Goal: Task Accomplishment & Management: Complete application form

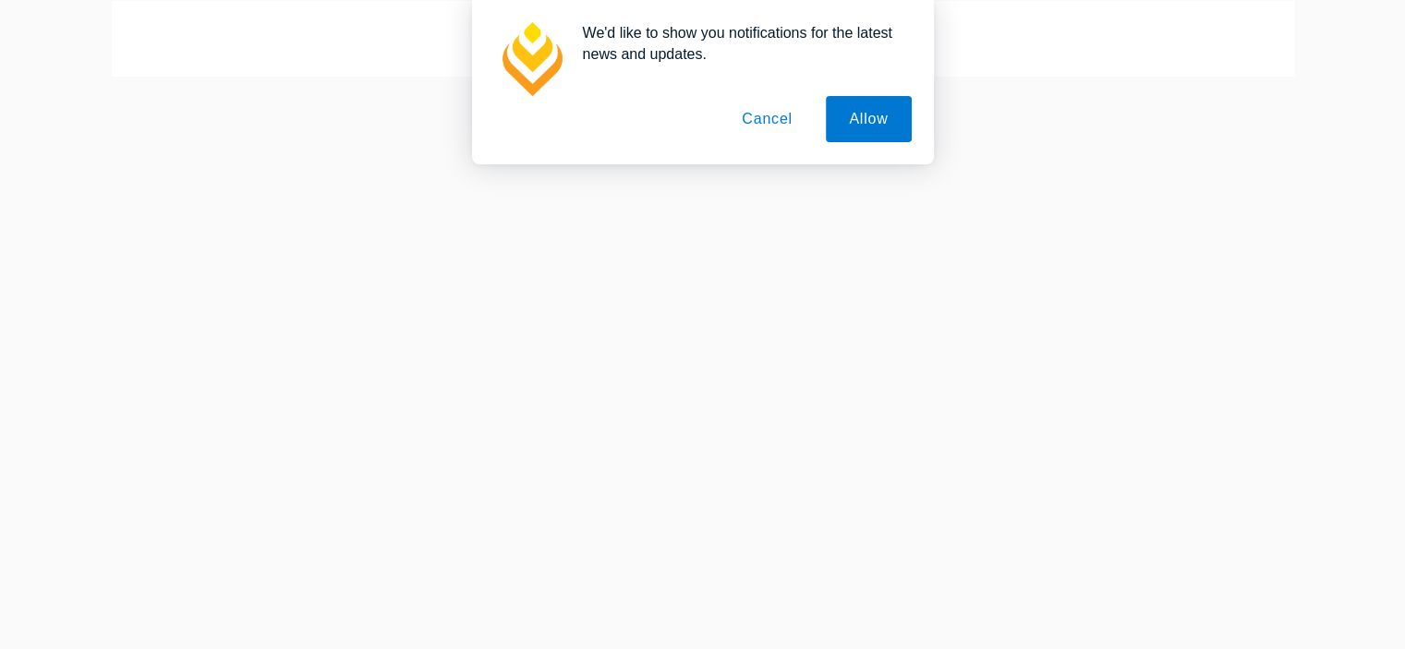
scroll to position [185, 0]
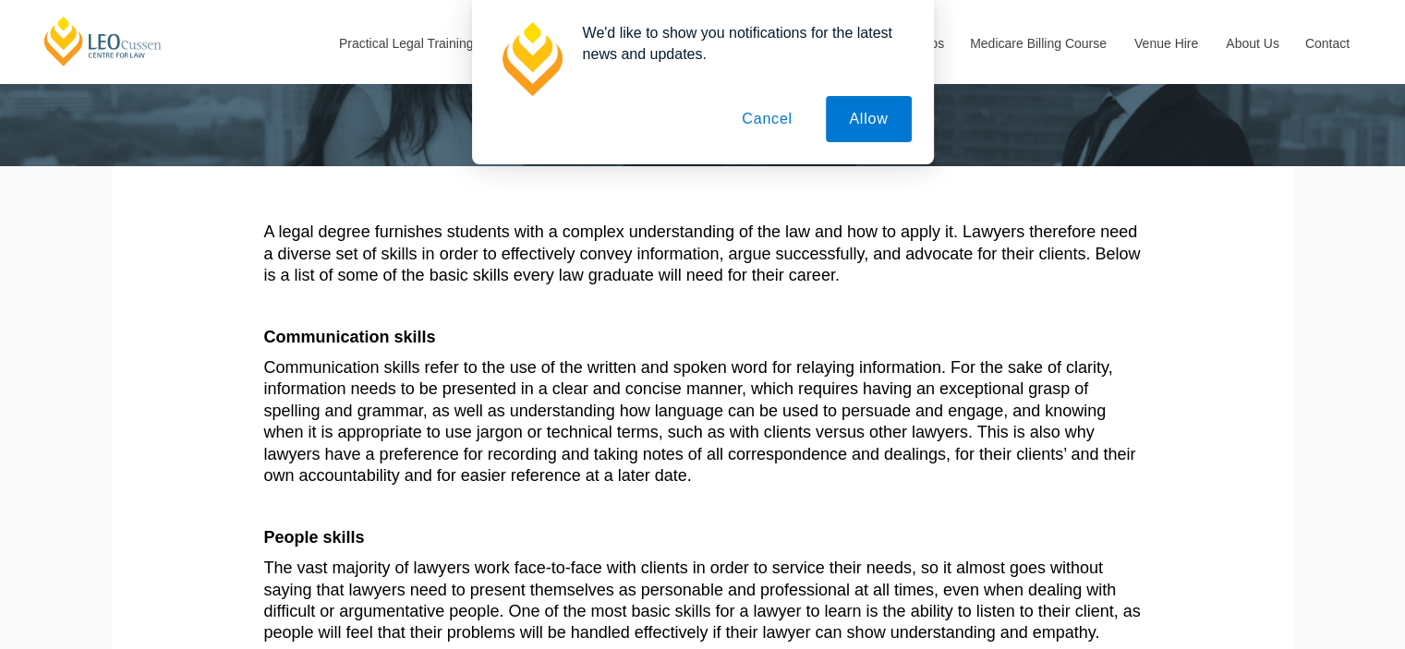
click at [770, 111] on button "Cancel" at bounding box center [767, 119] width 97 height 46
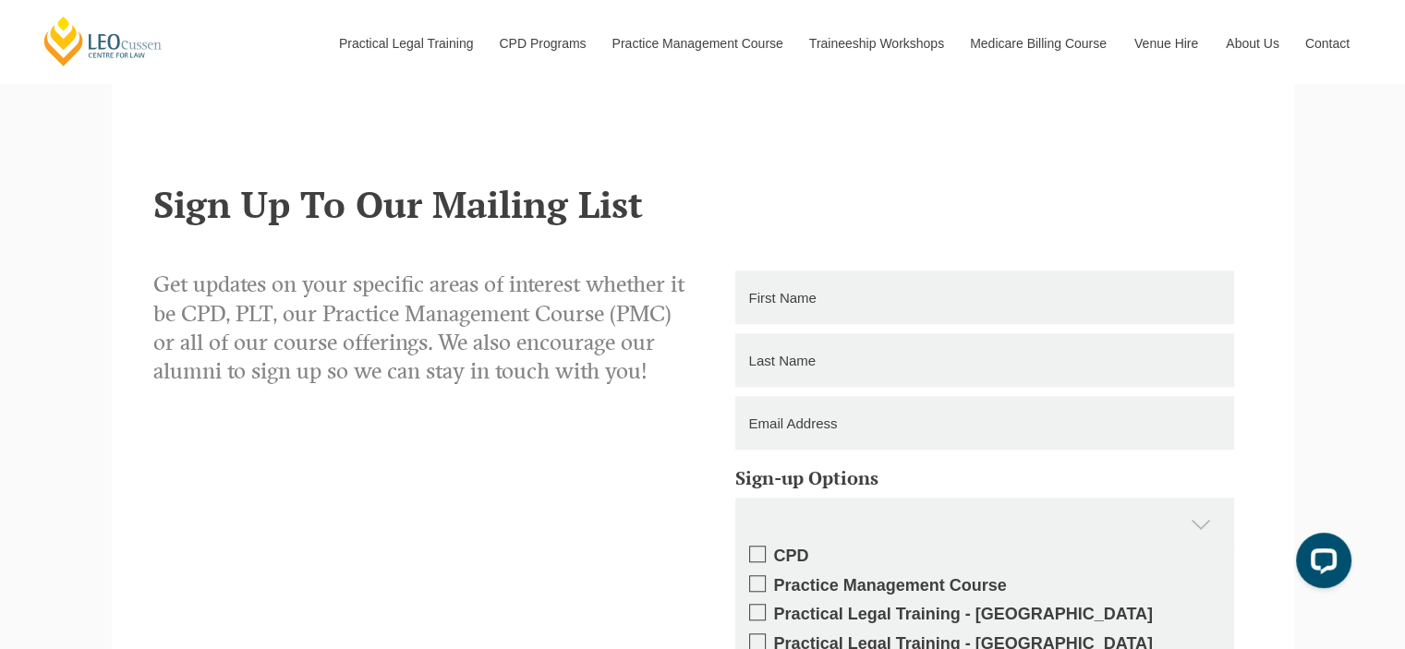
scroll to position [1570, 0]
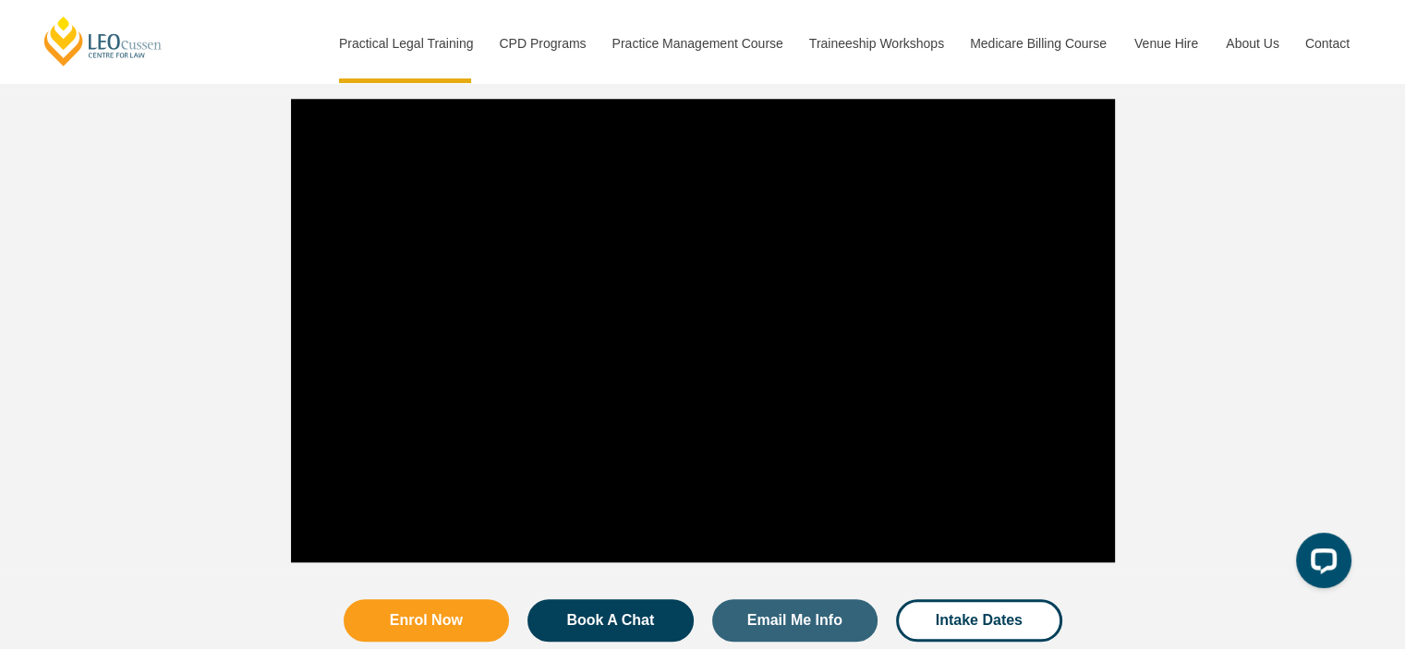
scroll to position [1848, 0]
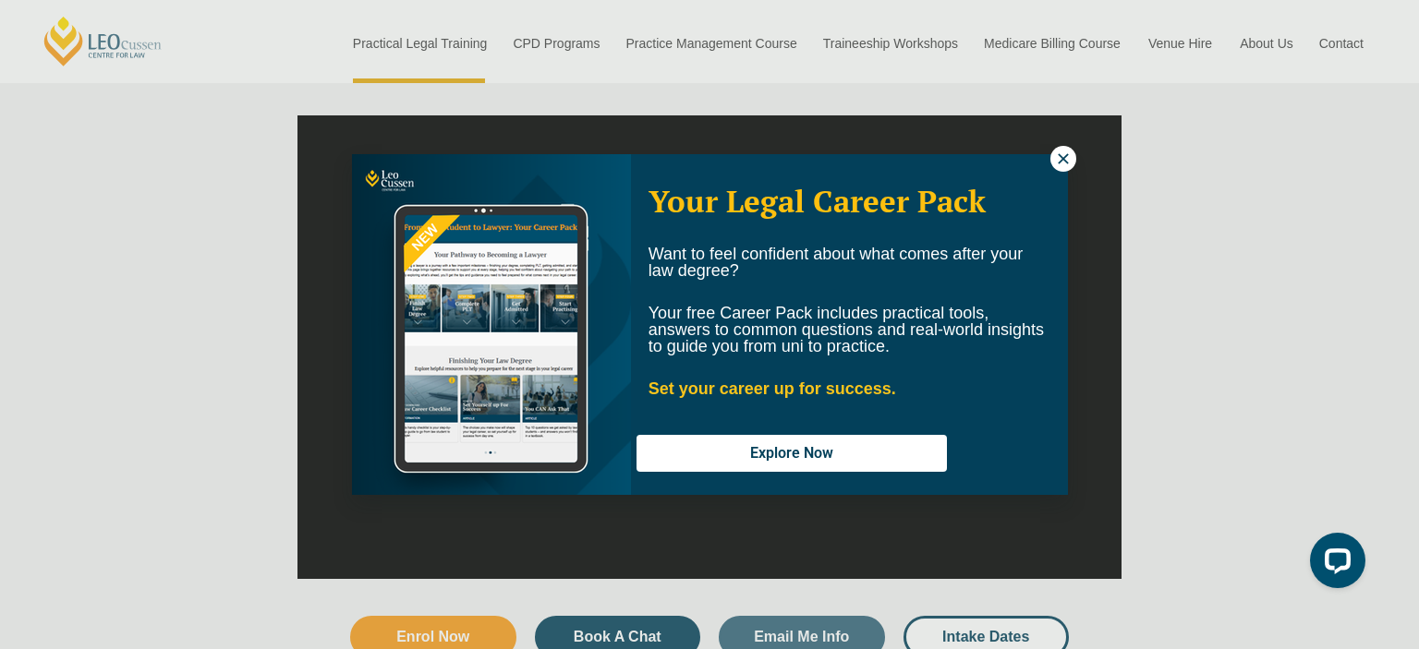
click at [1060, 155] on icon at bounding box center [1063, 158] width 10 height 10
